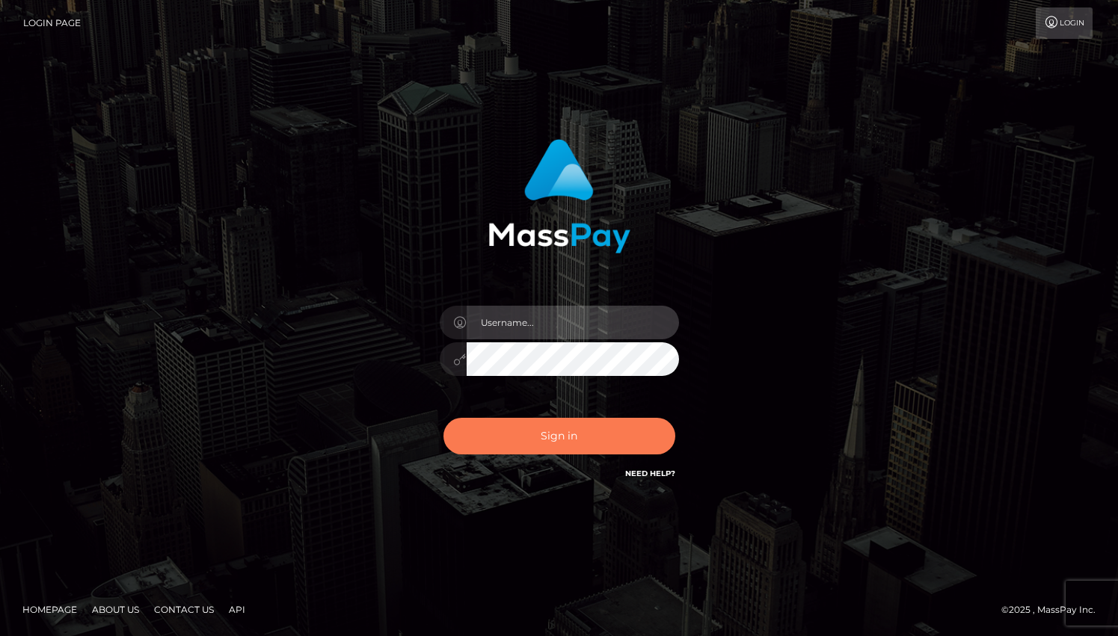
type input "dragon.rush"
click at [525, 451] on button "Sign in" at bounding box center [559, 436] width 232 height 37
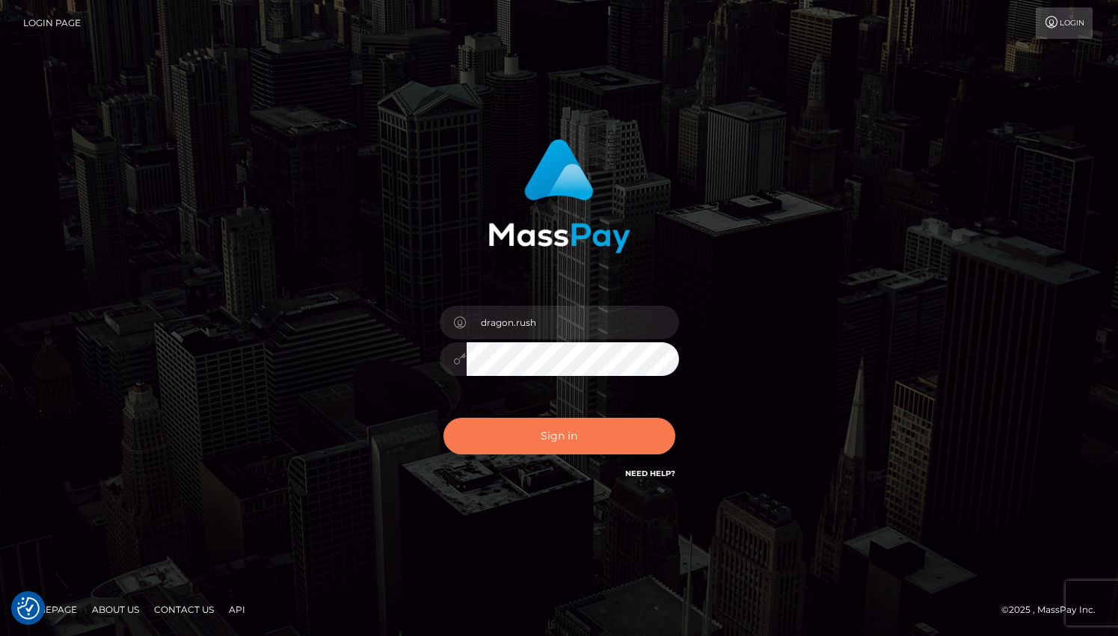
click at [536, 437] on button "Sign in" at bounding box center [559, 436] width 232 height 37
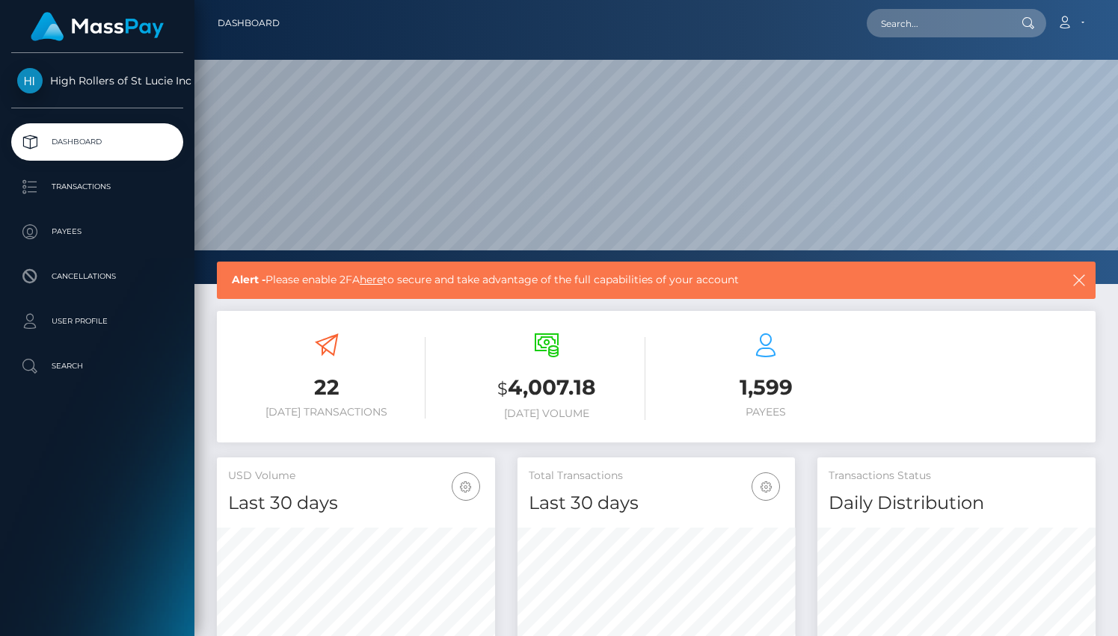
scroll to position [265, 278]
